Goal: Navigation & Orientation: Find specific page/section

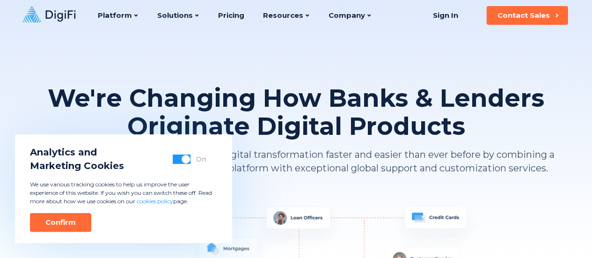
click at [326, 77] on div "We're Changing How Banks & Lenders Originate Digital Products DigiFi is a finte…" at bounding box center [295, 117] width 519 height 172
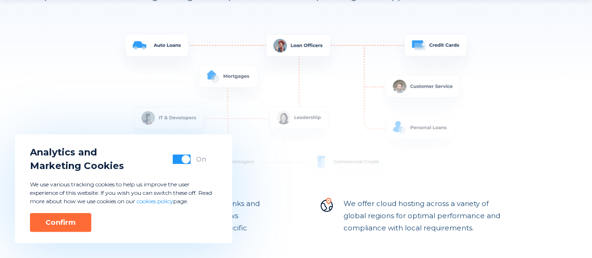
scroll to position [187, 0]
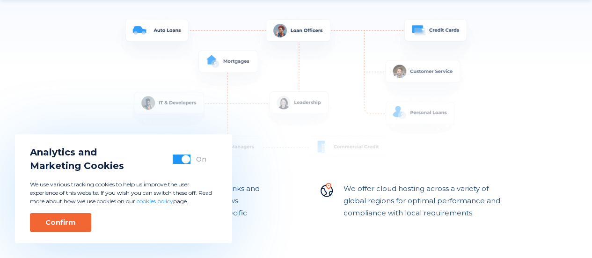
click at [72, 221] on div "Confirm" at bounding box center [60, 222] width 30 height 9
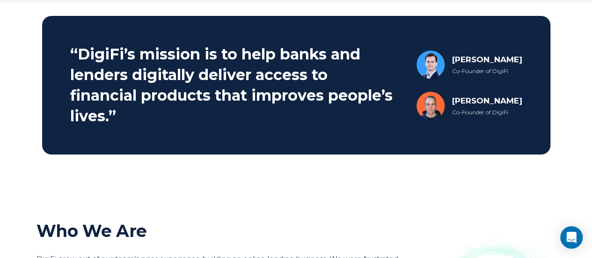
scroll to position [561, 0]
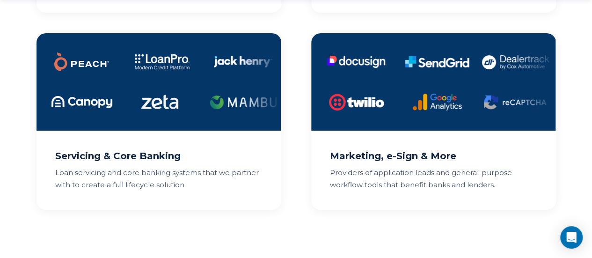
scroll to position [936, 0]
